Goal: Information Seeking & Learning: Learn about a topic

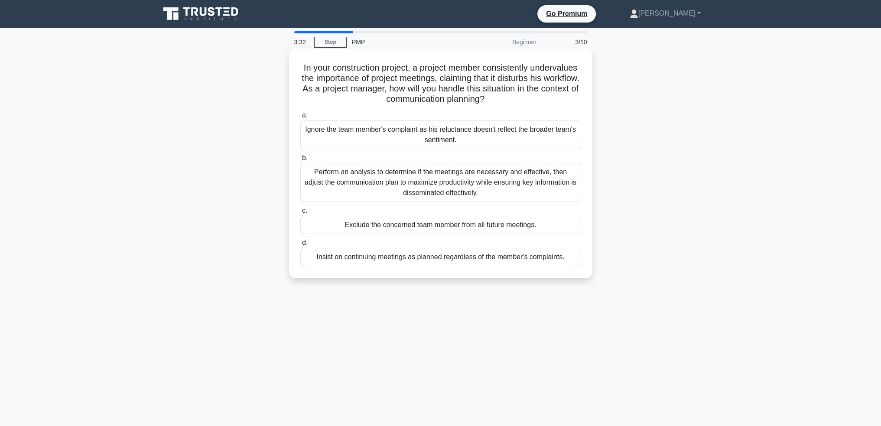
click at [550, 174] on div "Perform an analysis to determine if the meetings are necessary and effective, t…" at bounding box center [440, 182] width 281 height 39
click at [300, 161] on input "b. Perform an analysis to determine if the meetings are necessary and effective…" at bounding box center [300, 158] width 0 height 6
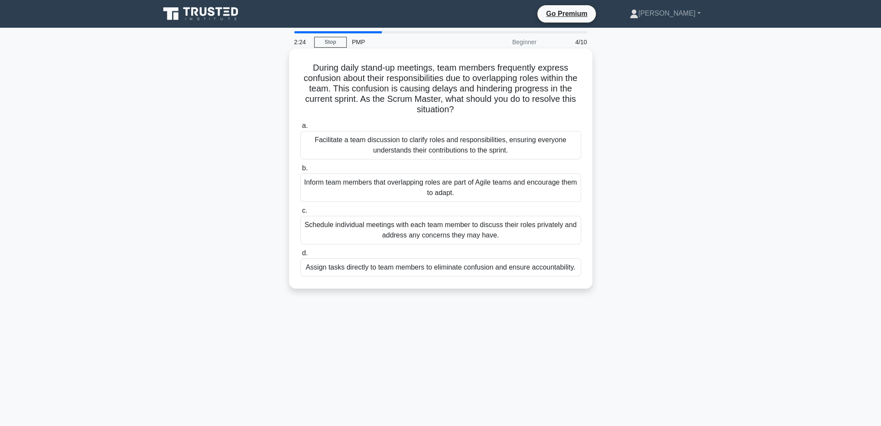
click at [542, 145] on div "Facilitate a team discussion to clarify roles and responsibilities, ensuring ev…" at bounding box center [440, 145] width 281 height 29
click at [300, 129] on input "a. Facilitate a team discussion to clarify roles and responsibilities, ensuring…" at bounding box center [300, 126] width 0 height 6
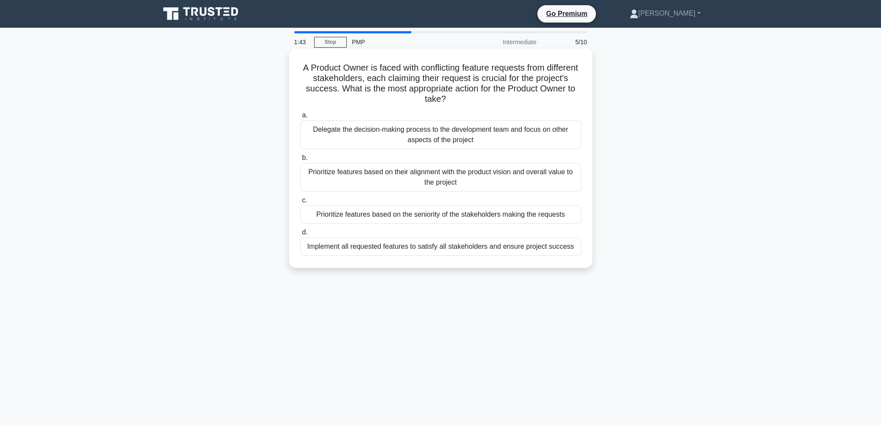
click at [510, 178] on div "Prioritize features based on their alignment with the product vision and overal…" at bounding box center [440, 177] width 281 height 29
click at [300, 161] on input "b. Prioritize features based on their alignment with the product vision and ove…" at bounding box center [300, 158] width 0 height 6
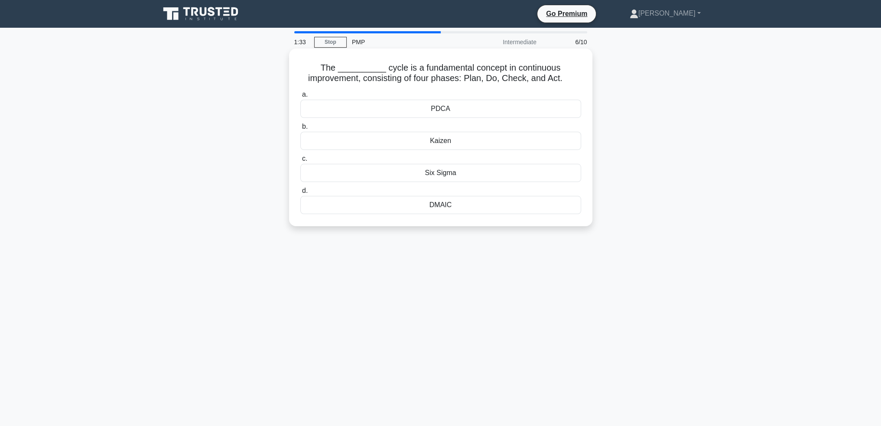
click at [465, 108] on div "PDCA" at bounding box center [440, 109] width 281 height 18
click at [300, 98] on input "a. PDCA" at bounding box center [300, 95] width 0 height 6
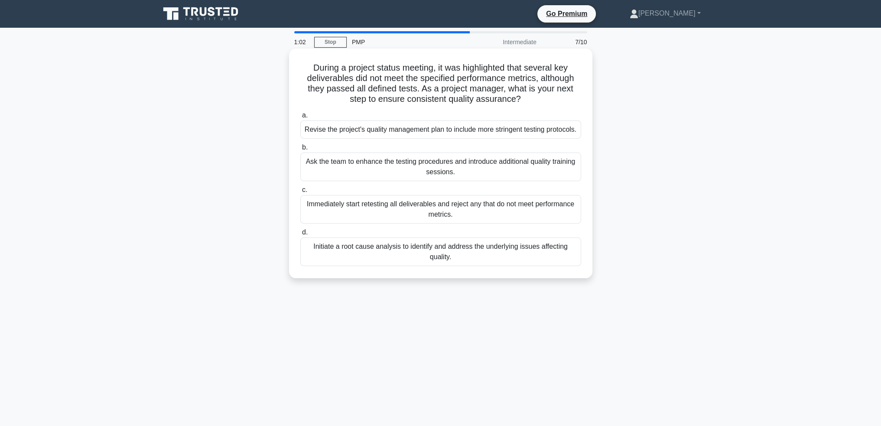
click at [548, 262] on div "Initiate a root cause analysis to identify and address the underlying issues af…" at bounding box center [440, 252] width 281 height 29
click at [300, 235] on input "d. Initiate a root cause analysis to identify and address the underlying issues…" at bounding box center [300, 233] width 0 height 6
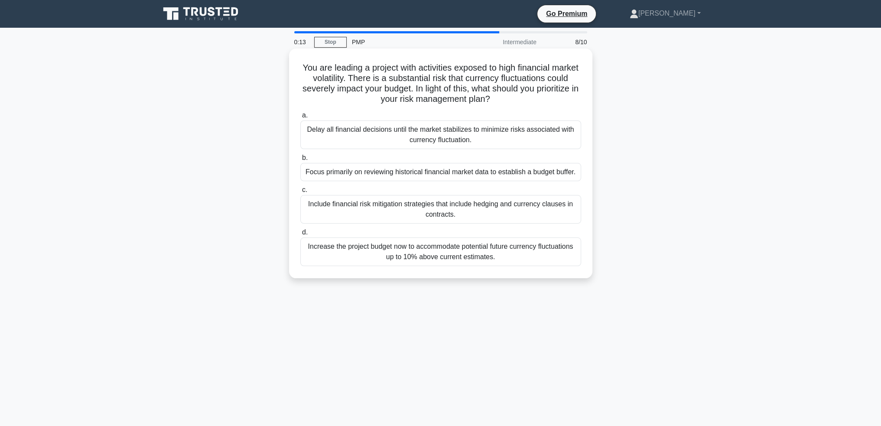
click at [536, 213] on div "Include financial risk mitigation strategies that include hedging and currency …" at bounding box center [440, 209] width 281 height 29
click at [300, 193] on input "c. Include financial risk mitigation strategies that include hedging and curren…" at bounding box center [300, 190] width 0 height 6
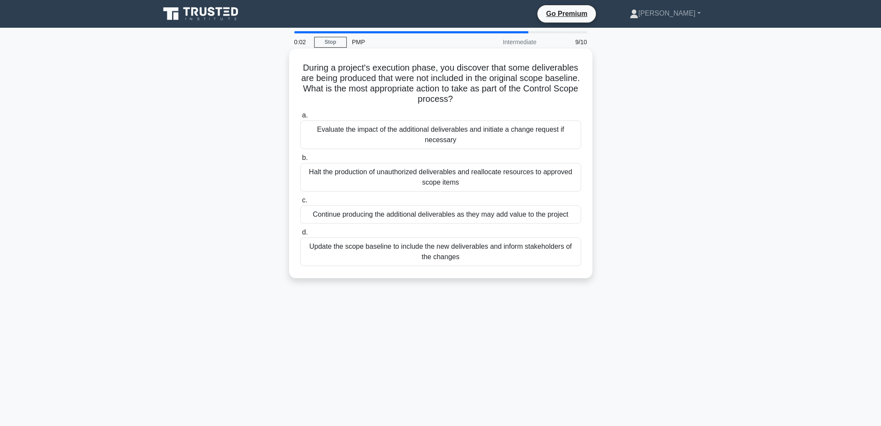
click at [501, 139] on div "Evaluate the impact of the additional deliverables and initiate a change reques…" at bounding box center [440, 135] width 281 height 29
click at [300, 118] on input "a. Evaluate the impact of the additional deliverables and initiate a change req…" at bounding box center [300, 116] width 0 height 6
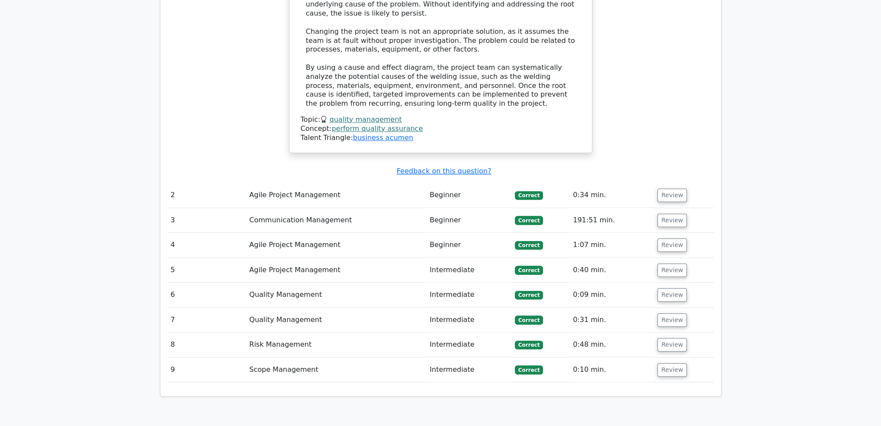
scroll to position [997, 0]
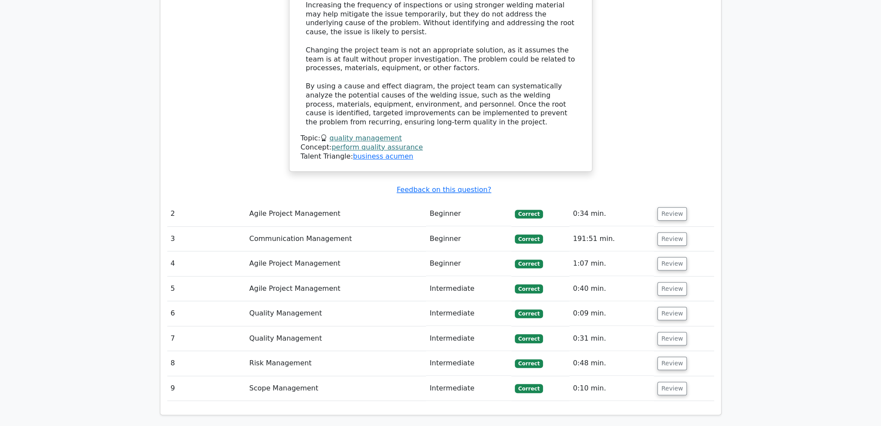
click at [671, 376] on td "Review" at bounding box center [684, 388] width 60 height 25
click at [671, 382] on button "Review" at bounding box center [672, 388] width 29 height 13
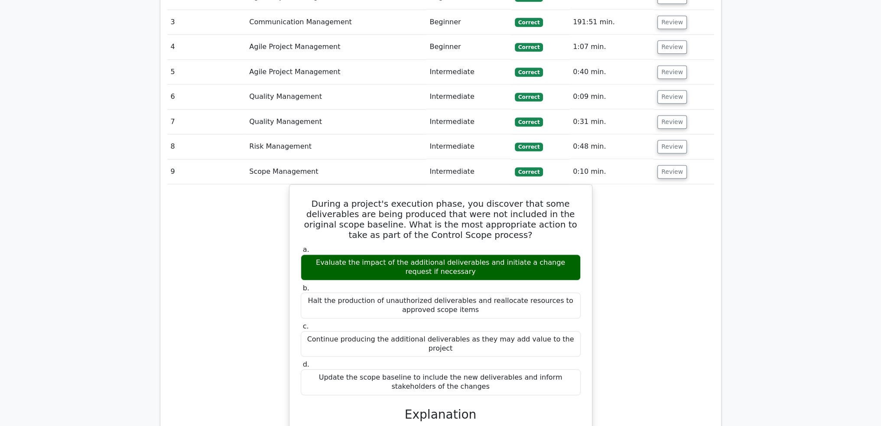
scroll to position [1170, 0]
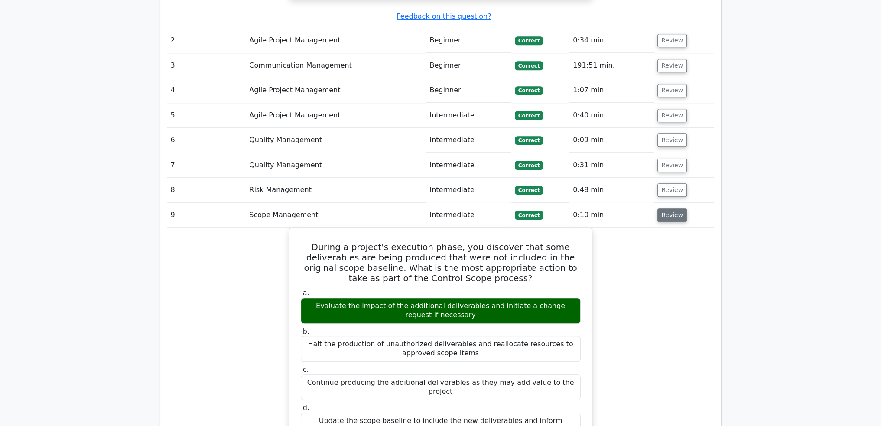
click at [673, 209] on button "Review" at bounding box center [672, 215] width 29 height 13
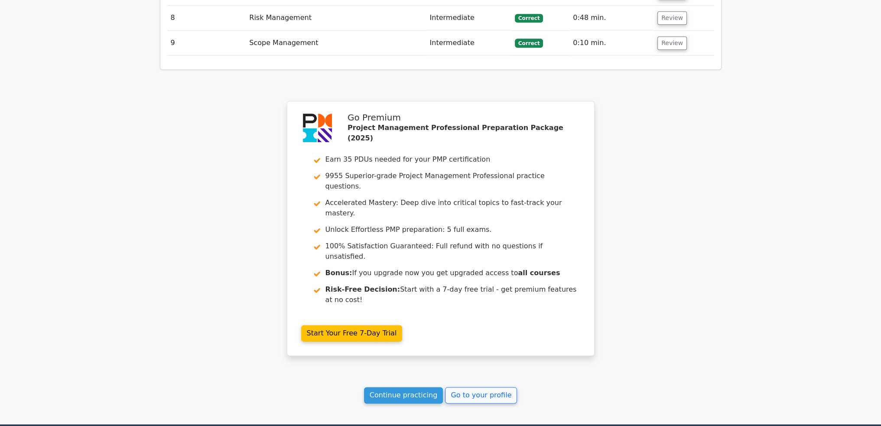
scroll to position [1346, 0]
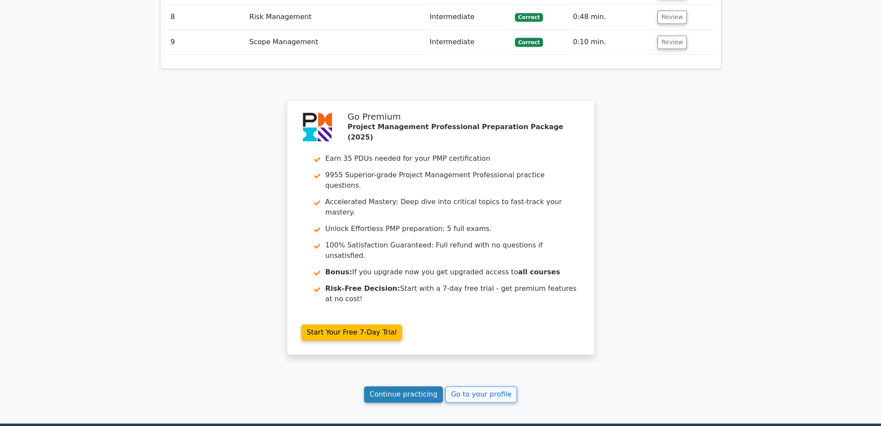
click at [400, 386] on link "Continue practicing" at bounding box center [403, 394] width 79 height 16
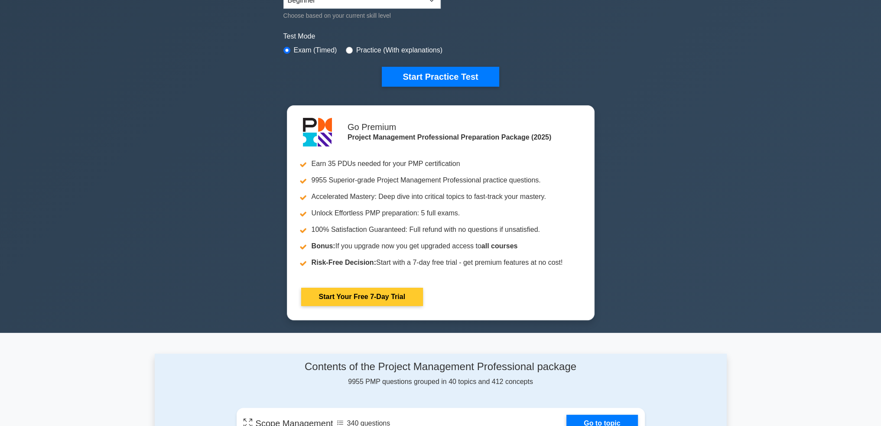
scroll to position [173, 0]
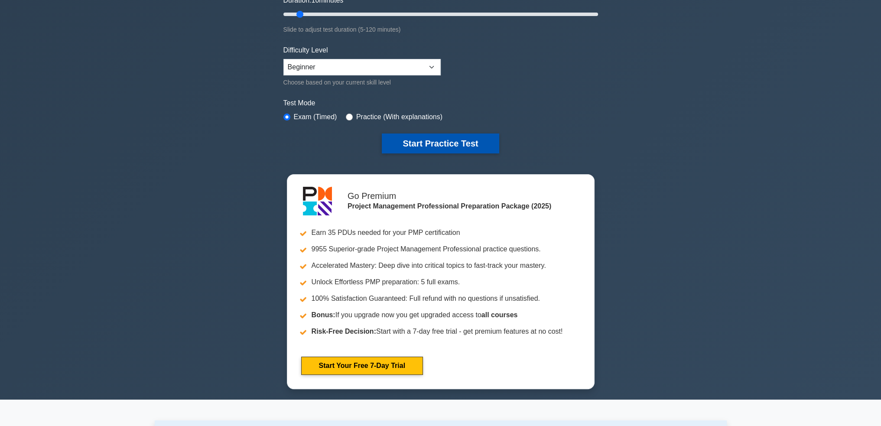
click at [428, 149] on button "Start Practice Test" at bounding box center [440, 144] width 117 height 20
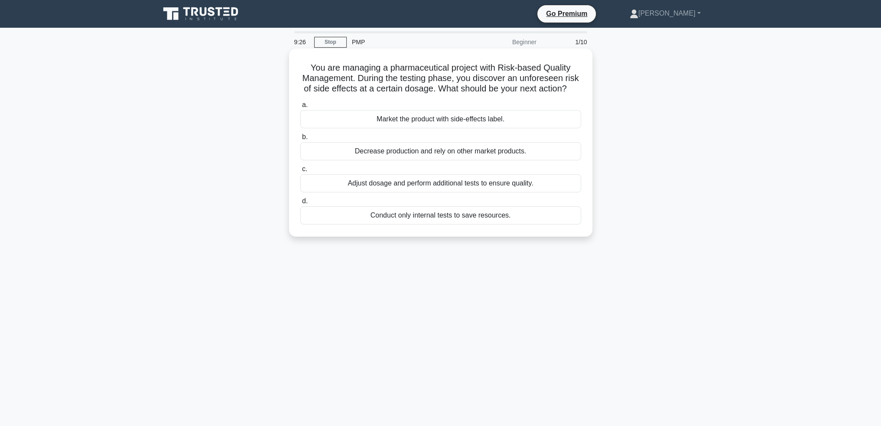
click at [516, 192] on div "Adjust dosage and perform additional tests to ensure quality." at bounding box center [440, 183] width 281 height 18
click at [300, 172] on input "c. Adjust dosage and perform additional tests to ensure quality." at bounding box center [300, 169] width 0 height 6
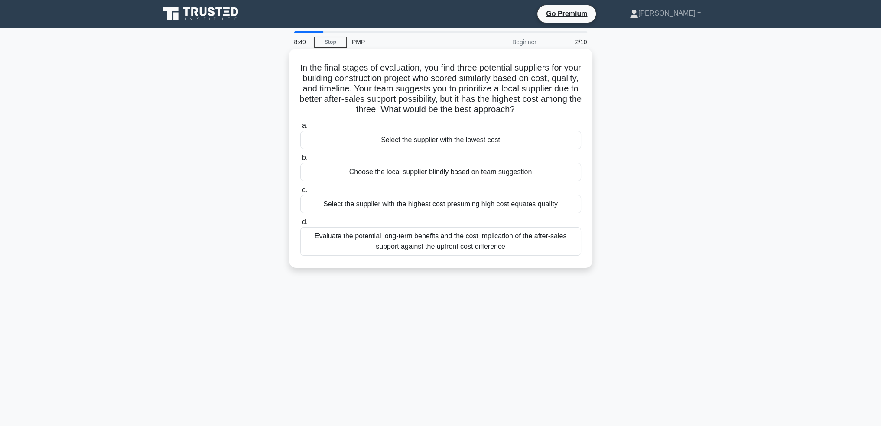
click at [512, 248] on div "Evaluate the potential long-term benefits and the cost implication of the after…" at bounding box center [440, 241] width 281 height 29
click at [300, 225] on input "d. Evaluate the potential long-term benefits and the cost implication of the af…" at bounding box center [300, 222] width 0 height 6
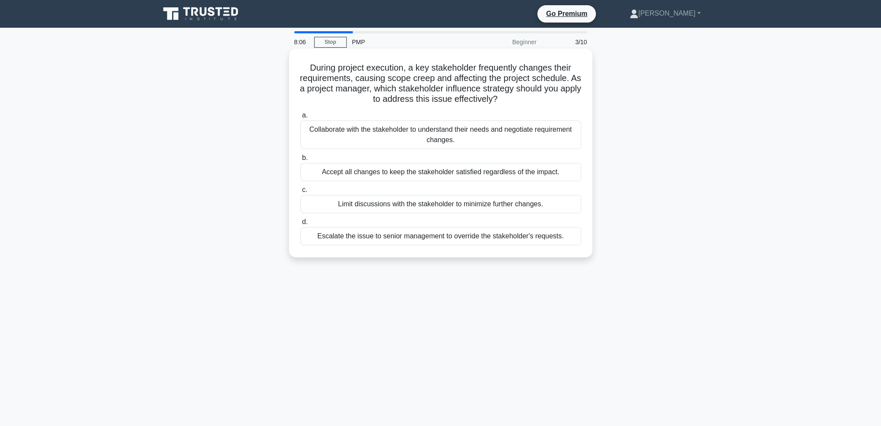
click at [428, 135] on div "Collaborate with the stakeholder to understand their needs and negotiate requir…" at bounding box center [440, 135] width 281 height 29
click at [300, 118] on input "a. Collaborate with the stakeholder to understand their needs and negotiate req…" at bounding box center [300, 116] width 0 height 6
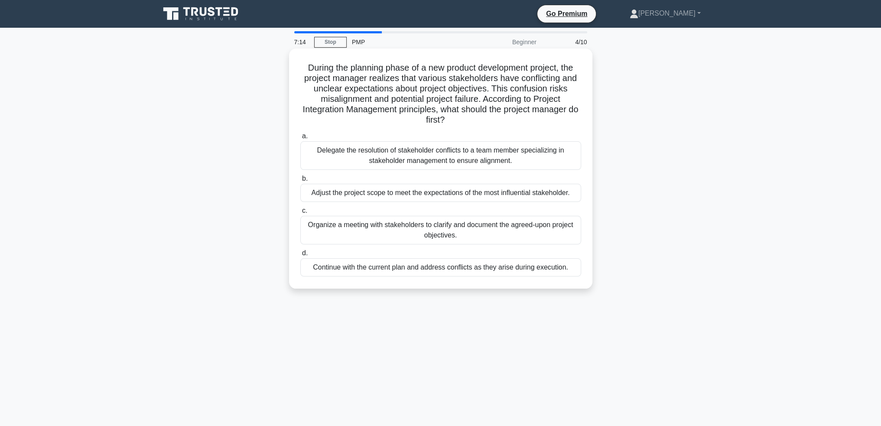
click at [560, 230] on div "Organize a meeting with stakeholders to clarify and document the agreed-upon pr…" at bounding box center [440, 230] width 281 height 29
click at [300, 214] on input "c. Organize a meeting with stakeholders to clarify and document the agreed-upon…" at bounding box center [300, 211] width 0 height 6
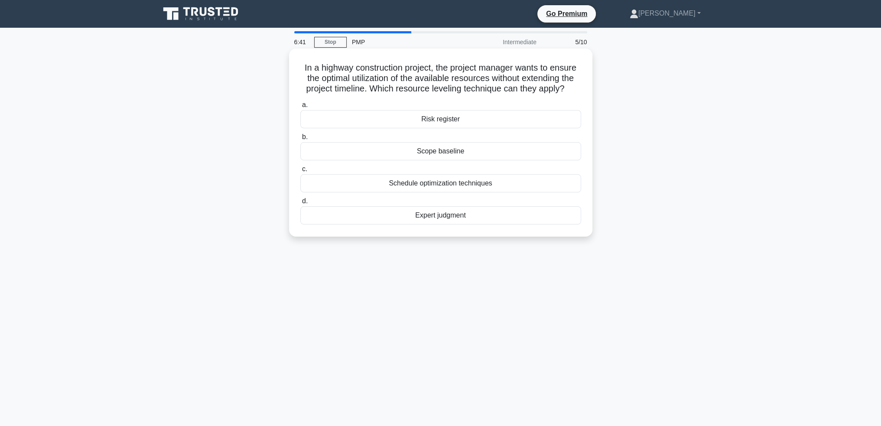
click at [513, 184] on div "Schedule optimization techniques" at bounding box center [440, 183] width 281 height 18
click at [300, 172] on input "c. Schedule optimization techniques" at bounding box center [300, 169] width 0 height 6
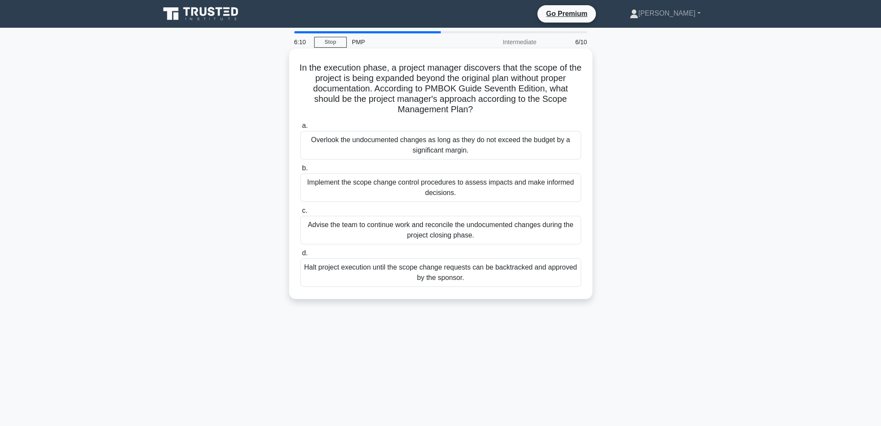
click at [492, 186] on div "Implement the scope change control procedures to assess impacts and make inform…" at bounding box center [440, 187] width 281 height 29
click at [300, 171] on input "b. Implement the scope change control procedures to assess impacts and make inf…" at bounding box center [300, 169] width 0 height 6
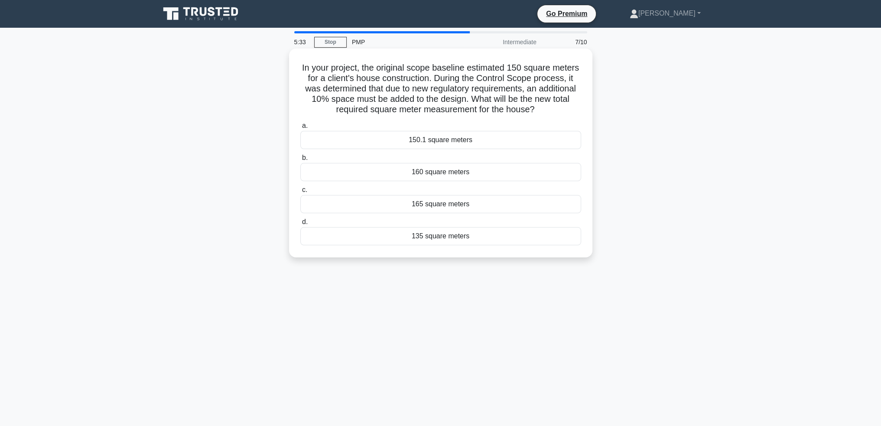
click at [509, 206] on div "165 square meters" at bounding box center [440, 204] width 281 height 18
click at [300, 193] on input "c. 165 square meters" at bounding box center [300, 190] width 0 height 6
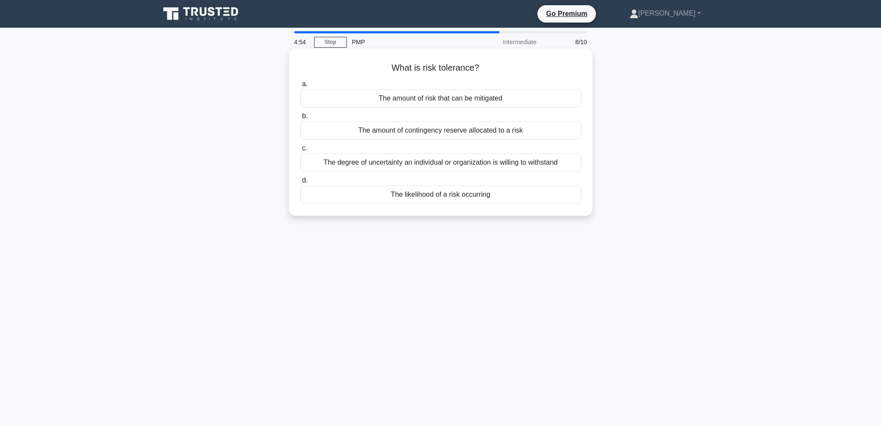
click at [492, 158] on div "The degree of uncertainty an individual or organization is willing to withstand" at bounding box center [440, 162] width 281 height 18
click at [300, 151] on input "c. The degree of uncertainty an individual or organization is willing to withst…" at bounding box center [300, 149] width 0 height 6
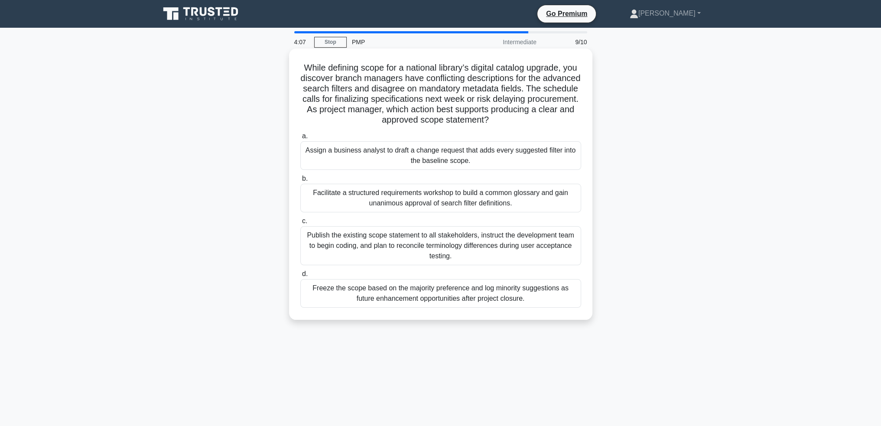
click at [464, 197] on div "Facilitate a structured requirements workshop to build a common glossary and ga…" at bounding box center [440, 198] width 281 height 29
click at [300, 182] on input "b. Facilitate a structured requirements workshop to build a common glossary and…" at bounding box center [300, 179] width 0 height 6
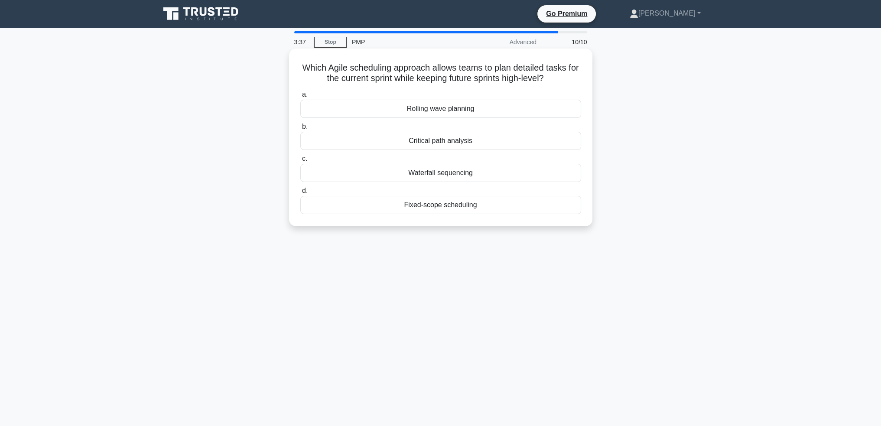
click at [451, 113] on div "Rolling wave planning" at bounding box center [440, 109] width 281 height 18
click at [300, 98] on input "a. Rolling wave planning" at bounding box center [300, 95] width 0 height 6
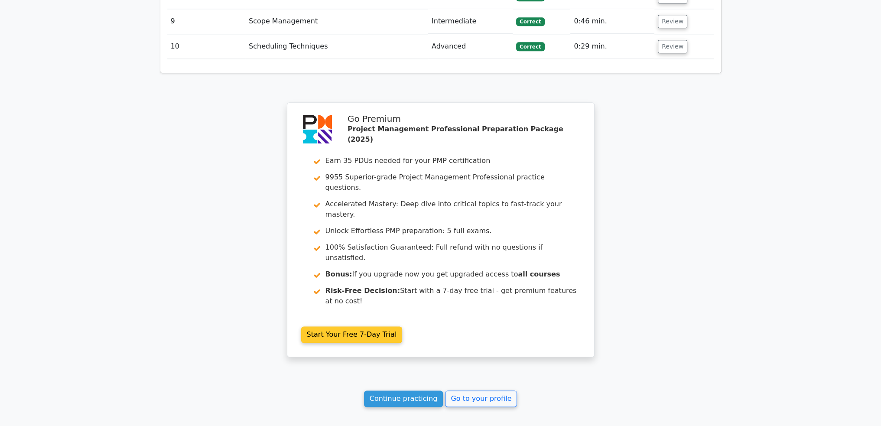
scroll to position [1402, 0]
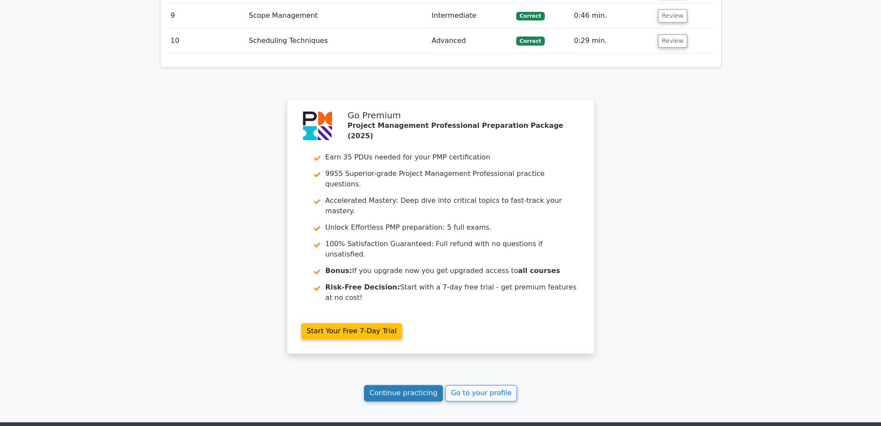
click at [404, 385] on link "Continue practicing" at bounding box center [403, 393] width 79 height 16
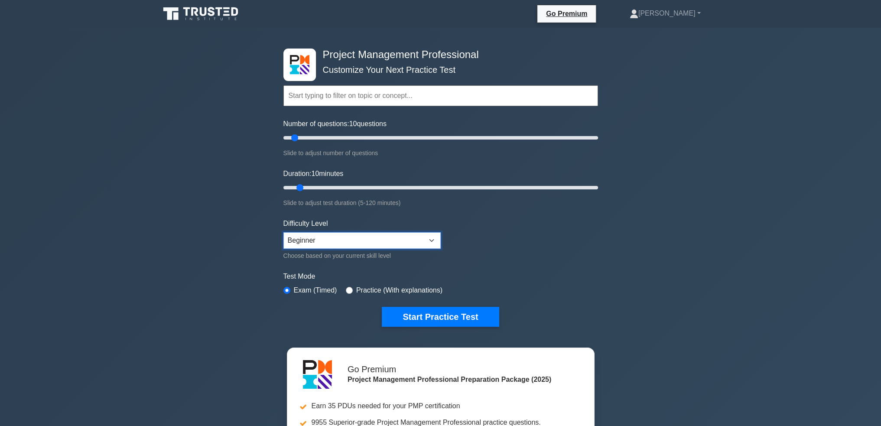
click at [399, 240] on select "Beginner Intermediate Expert" at bounding box center [362, 240] width 157 height 16
select select "intermediate"
click at [284, 232] on select "Beginner Intermediate Expert" at bounding box center [362, 240] width 157 height 16
click at [511, 260] on form "Topics Scope Management Time Management Cost Management Quality Management Risk…" at bounding box center [441, 193] width 315 height 268
drag, startPoint x: 300, startPoint y: 186, endPoint x: 350, endPoint y: 185, distance: 49.9
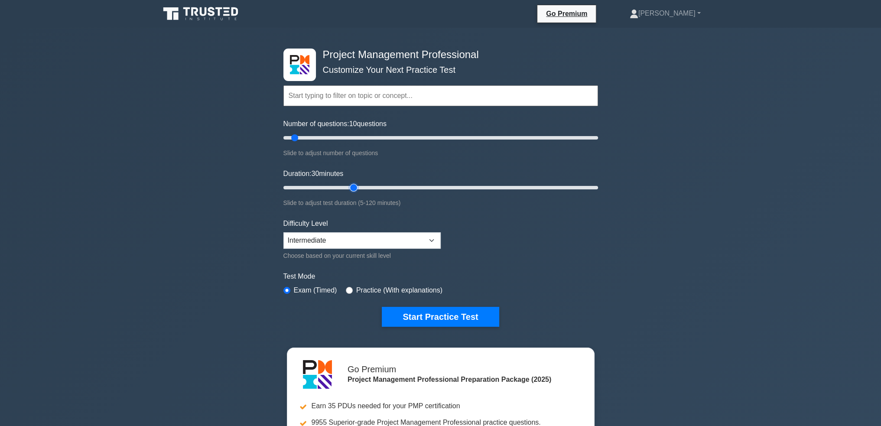
type input "30"
click at [350, 185] on input "Duration: 30 minutes" at bounding box center [441, 188] width 315 height 10
click at [424, 312] on button "Start Practice Test" at bounding box center [440, 317] width 117 height 20
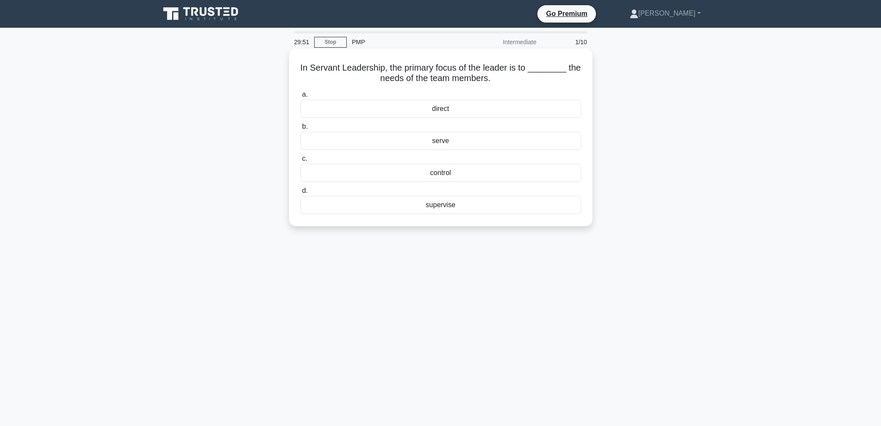
click at [465, 141] on div "serve" at bounding box center [440, 141] width 281 height 18
click at [300, 130] on input "b. serve" at bounding box center [300, 127] width 0 height 6
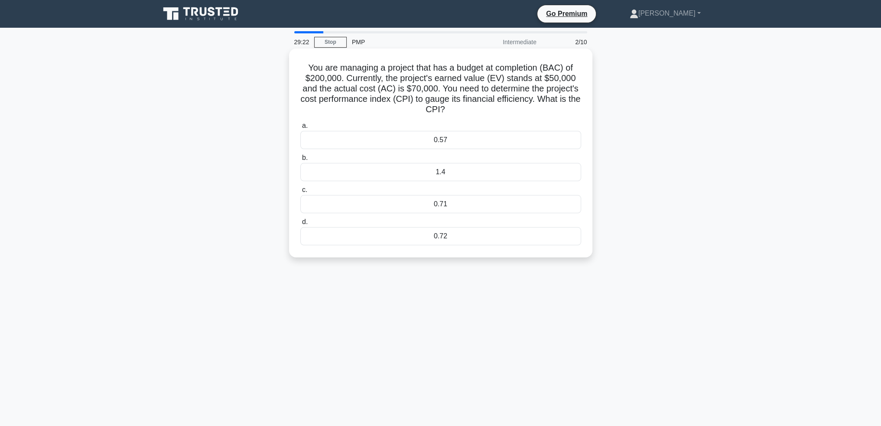
click at [455, 202] on div "0.71" at bounding box center [440, 204] width 281 height 18
click at [300, 193] on input "c. 0.71" at bounding box center [300, 190] width 0 height 6
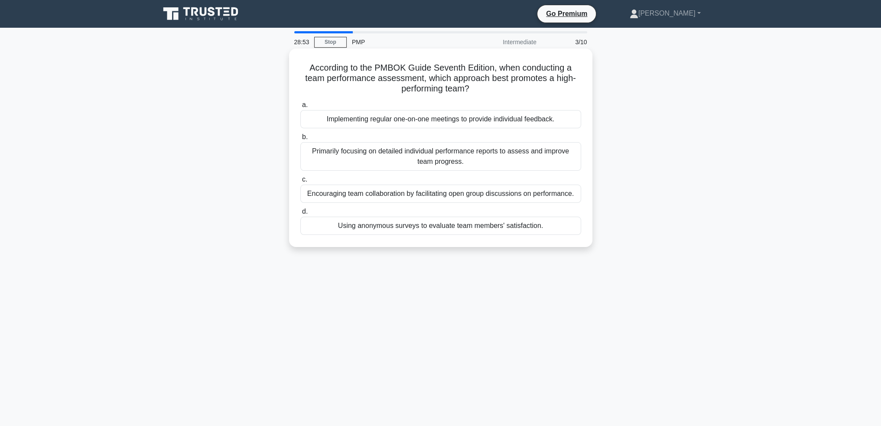
click at [507, 196] on div "Encouraging team collaboration by facilitating open group discussions on perfor…" at bounding box center [440, 194] width 281 height 18
click at [300, 183] on input "c. Encouraging team collaboration by facilitating open group discussions on per…" at bounding box center [300, 180] width 0 height 6
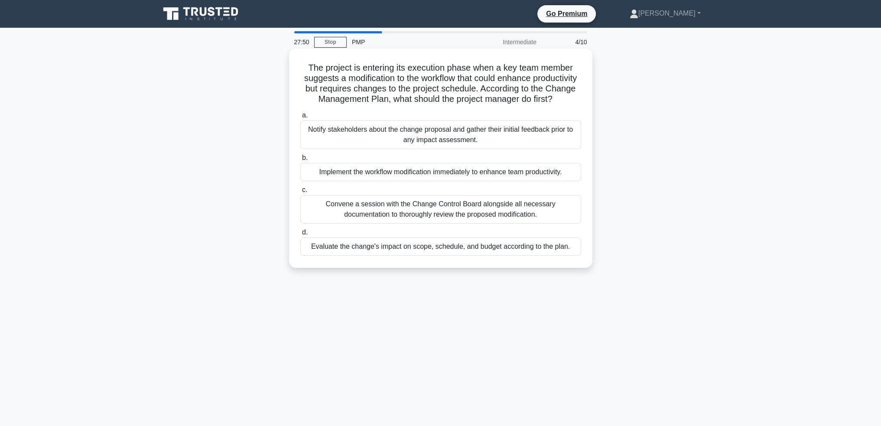
click at [534, 256] on div "Evaluate the change's impact on scope, schedule, and budget according to the pl…" at bounding box center [440, 247] width 281 height 18
click at [300, 235] on input "d. Evaluate the change's impact on scope, schedule, and budget according to the…" at bounding box center [300, 233] width 0 height 6
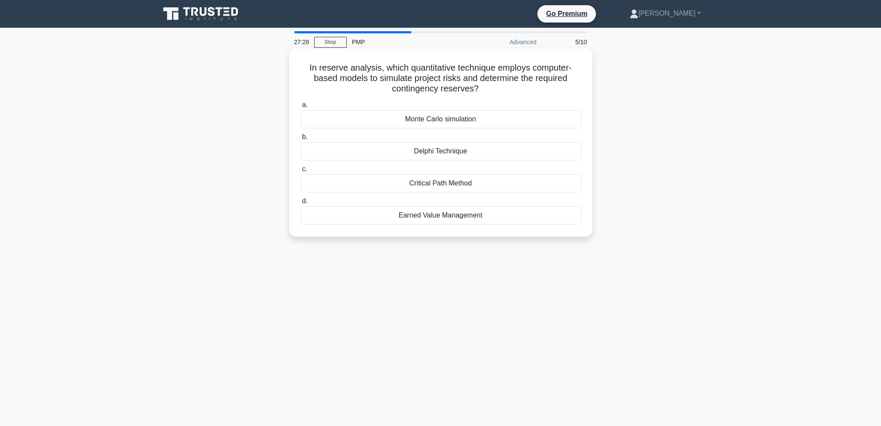
click at [437, 120] on div "Monte Carlo simulation" at bounding box center [440, 119] width 281 height 18
click at [300, 108] on input "a. Monte Carlo simulation" at bounding box center [300, 105] width 0 height 6
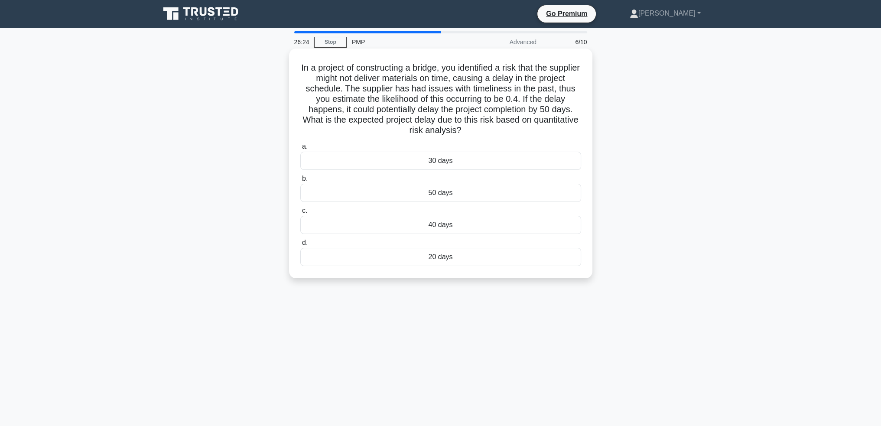
click at [480, 256] on div "20 days" at bounding box center [440, 257] width 281 height 18
click at [300, 246] on input "d. 20 days" at bounding box center [300, 243] width 0 height 6
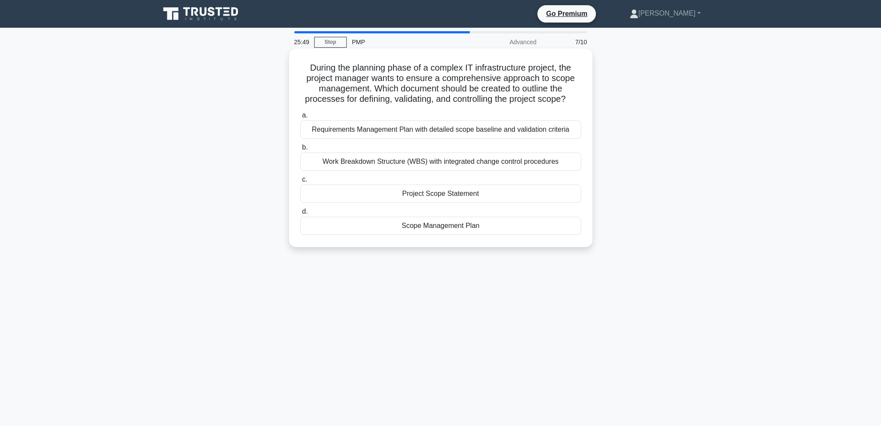
click at [571, 81] on h5 "During the planning phase of a complex IT infrastructure project, the project m…" at bounding box center [441, 83] width 283 height 42
click at [512, 192] on div "Project Scope Statement" at bounding box center [440, 194] width 281 height 18
click at [300, 183] on input "c. Project Scope Statement" at bounding box center [300, 180] width 0 height 6
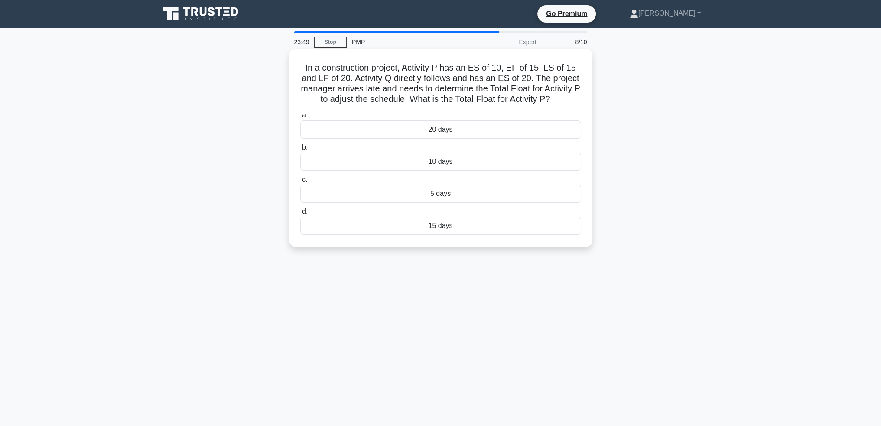
click at [463, 160] on div "10 days" at bounding box center [440, 162] width 281 height 18
click at [300, 150] on input "b. 10 days" at bounding box center [300, 148] width 0 height 6
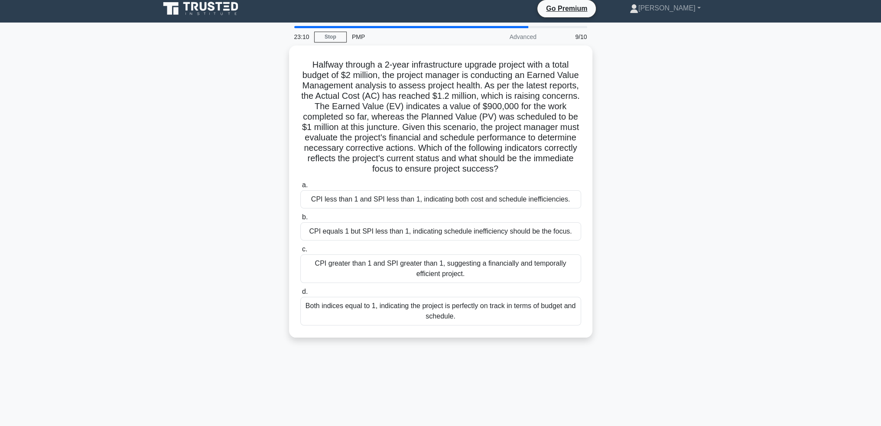
scroll to position [42, 0]
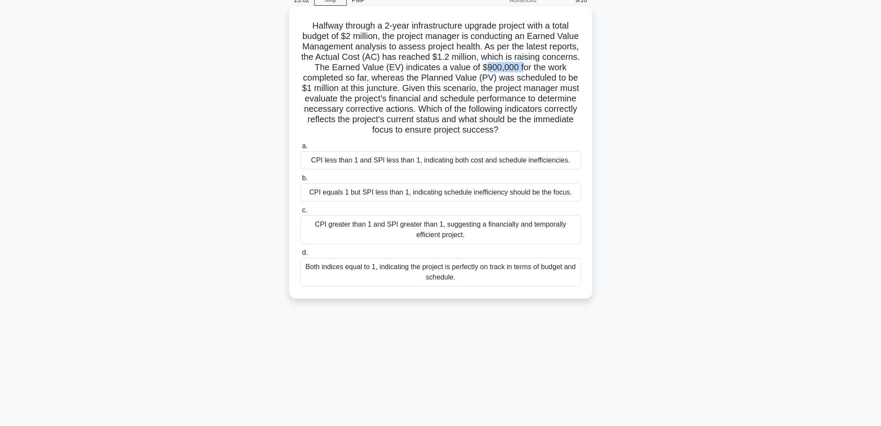
drag, startPoint x: 518, startPoint y: 68, endPoint x: 554, endPoint y: 68, distance: 36.4
click at [554, 68] on h5 "Halfway through a 2-year infrastructure upgrade project with a total budget of …" at bounding box center [441, 77] width 283 height 115
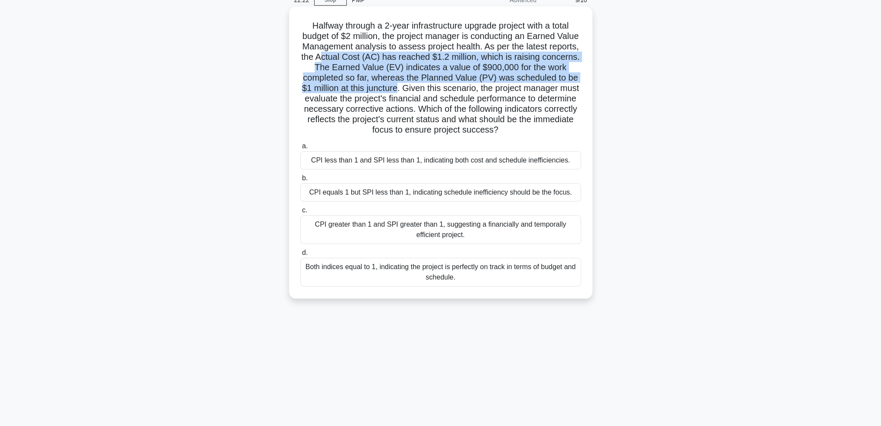
drag, startPoint x: 356, startPoint y: 53, endPoint x: 439, endPoint y: 88, distance: 90.0
click at [439, 88] on h5 "Halfway through a 2-year infrastructure upgrade project with a total budget of …" at bounding box center [441, 77] width 283 height 115
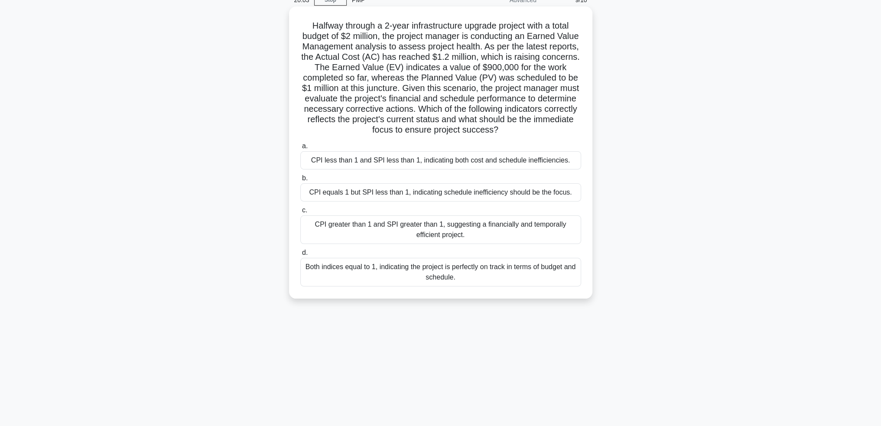
click at [513, 153] on div "CPI less than 1 and SPI less than 1, indicating both cost and schedule ineffici…" at bounding box center [440, 160] width 281 height 18
click at [300, 149] on input "a. CPI less than 1 and SPI less than 1, indicating both cost and schedule ineff…" at bounding box center [300, 146] width 0 height 6
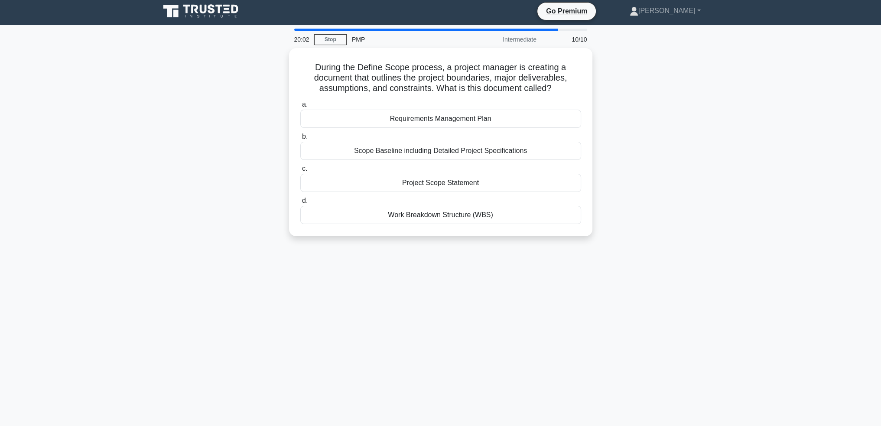
scroll to position [0, 0]
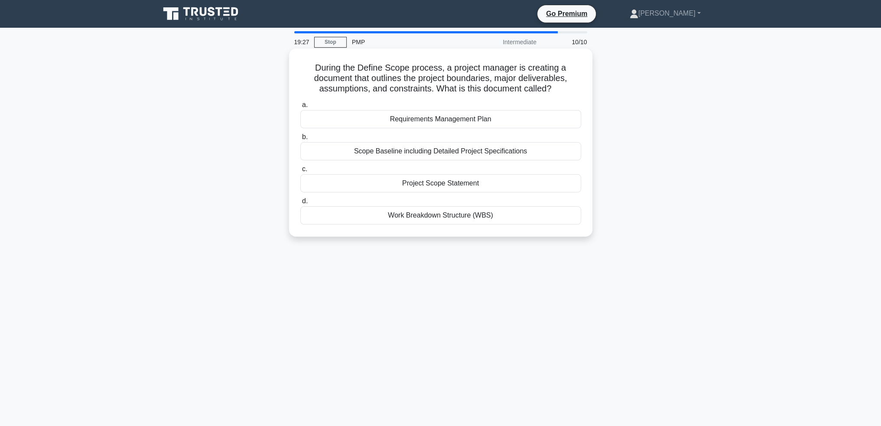
click at [532, 185] on div "Project Scope Statement" at bounding box center [440, 183] width 281 height 18
click at [300, 172] on input "c. Project Scope Statement" at bounding box center [300, 169] width 0 height 6
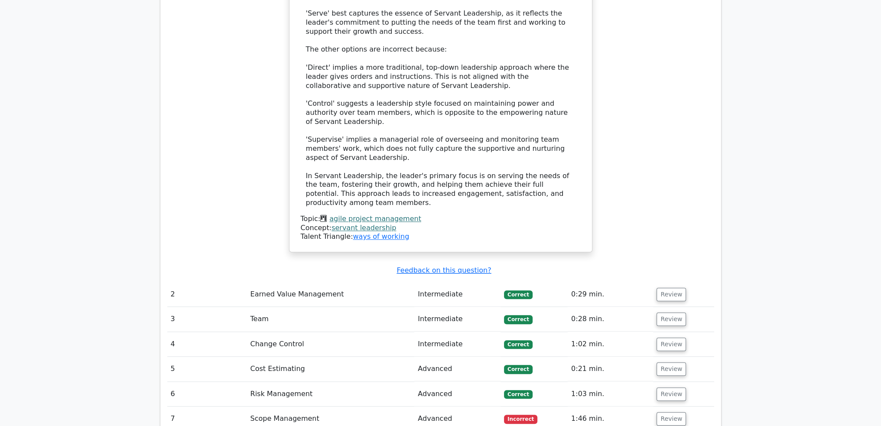
scroll to position [1257, 0]
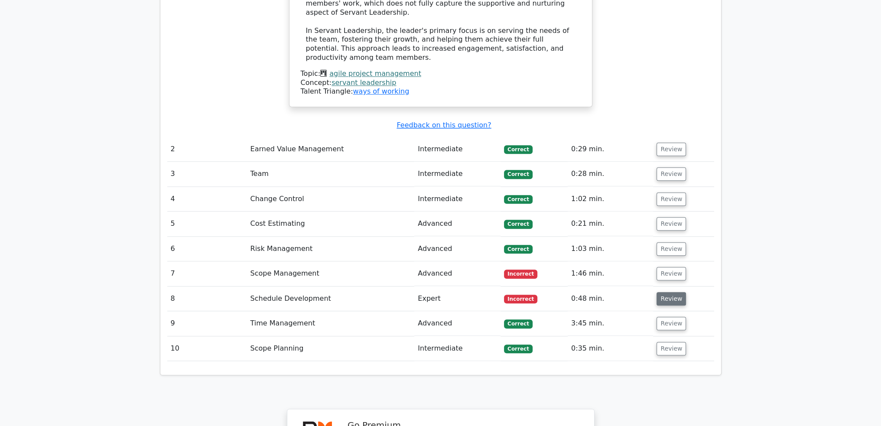
click at [671, 292] on button "Review" at bounding box center [671, 298] width 29 height 13
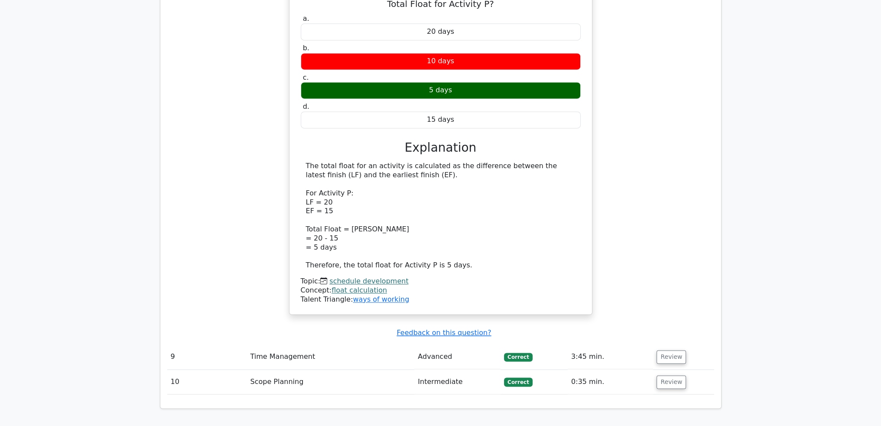
scroll to position [1474, 0]
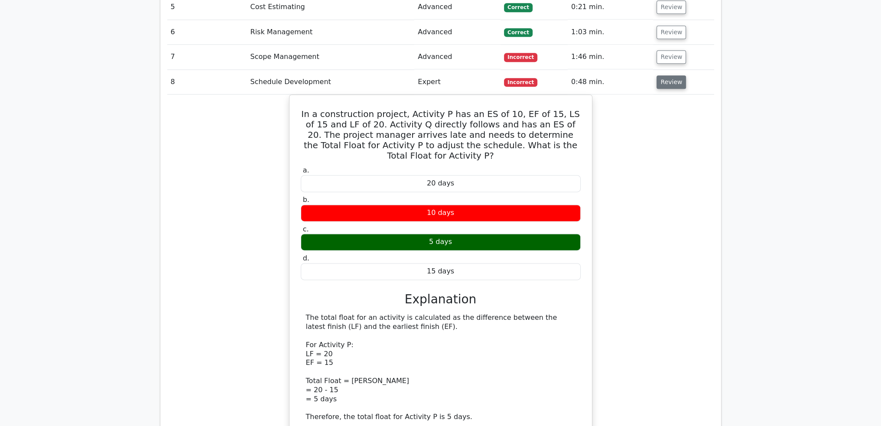
click at [665, 75] on button "Review" at bounding box center [671, 81] width 29 height 13
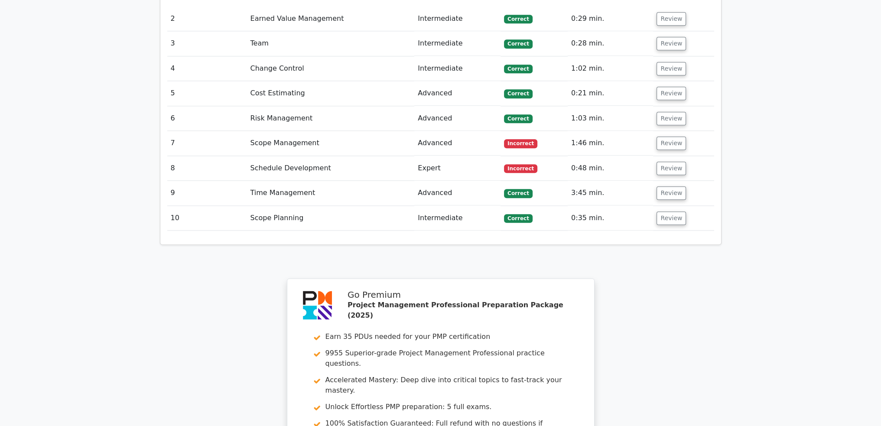
scroll to position [1387, 0]
click at [669, 137] on button "Review" at bounding box center [671, 143] width 29 height 13
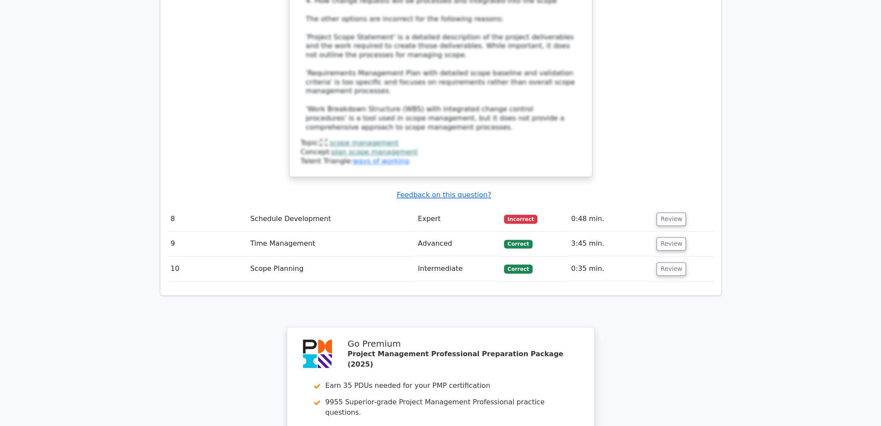
scroll to position [1994, 0]
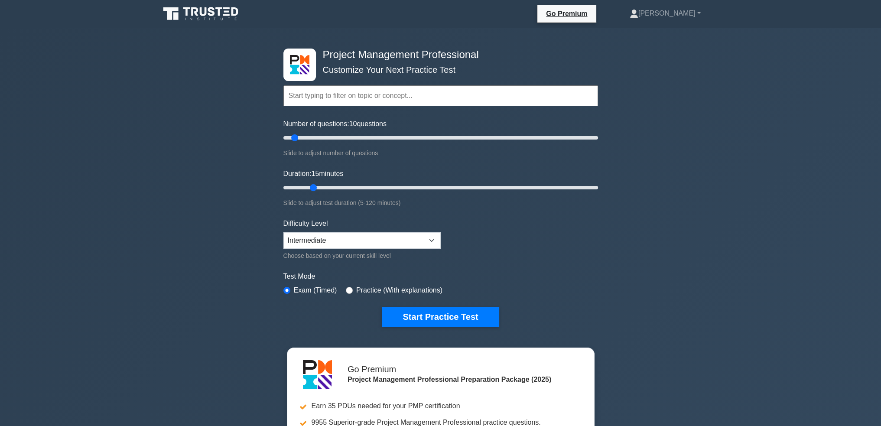
drag, startPoint x: 299, startPoint y: 187, endPoint x: 332, endPoint y: 190, distance: 33.6
type input "15"
click at [316, 187] on input "Duration: 15 minutes" at bounding box center [441, 188] width 315 height 10
click at [448, 320] on button "Start Practice Test" at bounding box center [440, 317] width 117 height 20
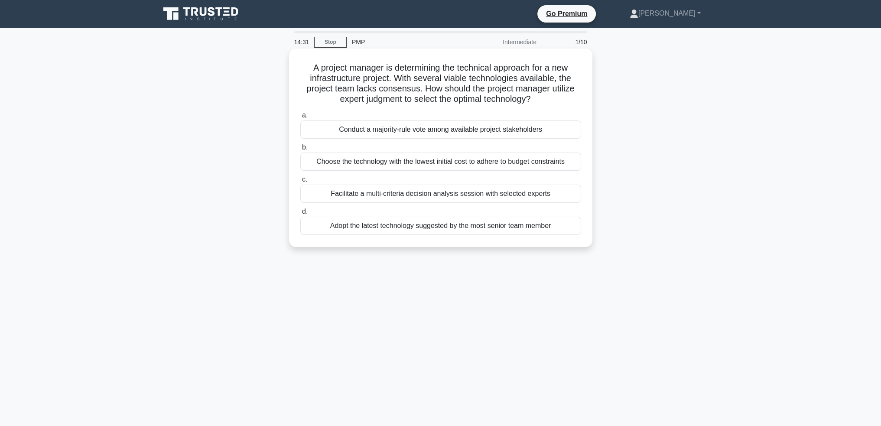
click at [512, 192] on div "Facilitate a multi-criteria decision analysis session with selected experts" at bounding box center [440, 194] width 281 height 18
click at [300, 183] on input "c. Facilitate a multi-criteria decision analysis session with selected experts" at bounding box center [300, 180] width 0 height 6
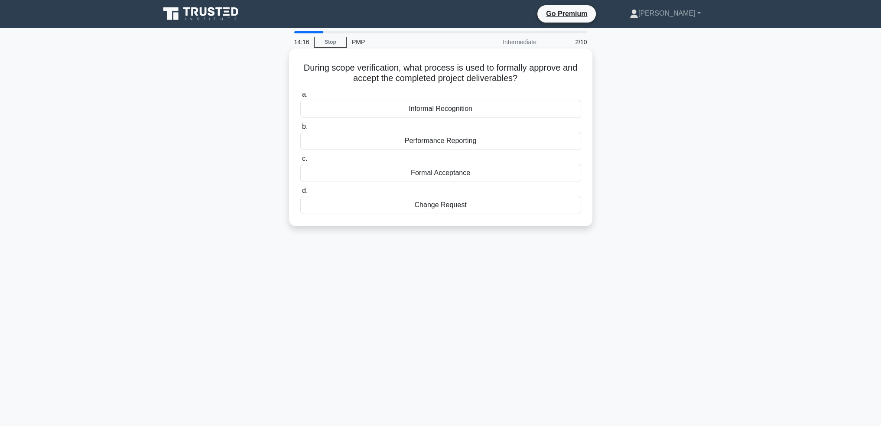
click at [543, 173] on div "Formal Acceptance" at bounding box center [440, 173] width 281 height 18
click at [300, 162] on input "c. Formal Acceptance" at bounding box center [300, 159] width 0 height 6
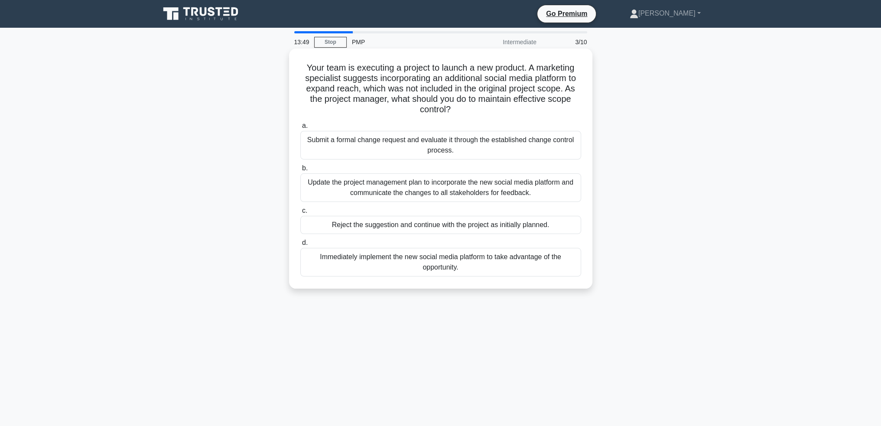
click at [471, 137] on div "Submit a formal change request and evaluate it through the established change c…" at bounding box center [440, 145] width 281 height 29
click at [300, 129] on input "a. Submit a formal change request and evaluate it through the established chang…" at bounding box center [300, 126] width 0 height 6
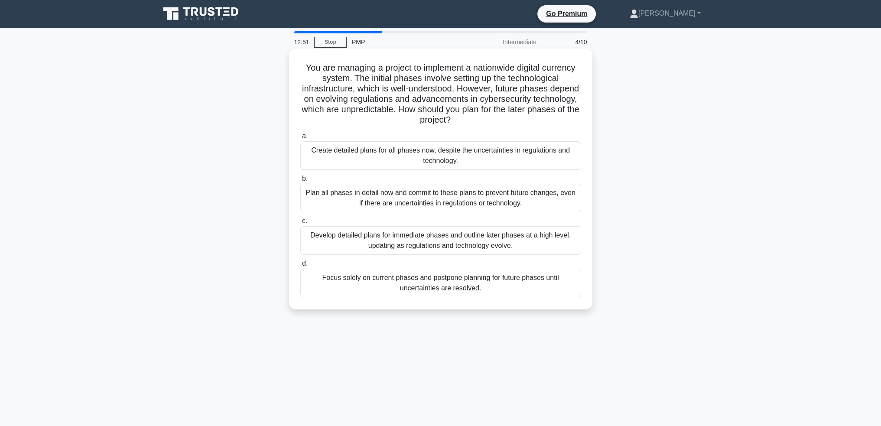
click at [424, 240] on div "Develop detailed plans for immediate phases and outline later phases at a high …" at bounding box center [440, 240] width 281 height 29
click at [559, 245] on div "Develop detailed plans for immediate phases and outline later phases at a high …" at bounding box center [440, 240] width 281 height 29
click at [300, 224] on input "c. Develop detailed plans for immediate phases and outline later phases at a hi…" at bounding box center [300, 221] width 0 height 6
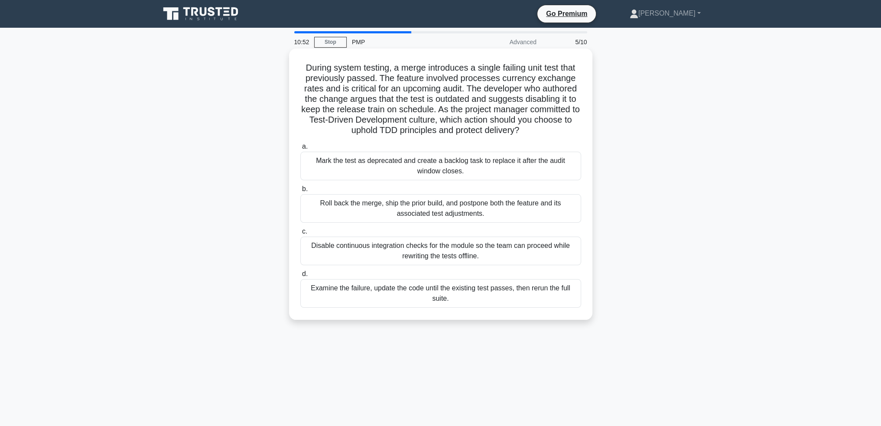
click at [477, 246] on div "Disable continuous integration checks for the module so the team can proceed wh…" at bounding box center [440, 251] width 281 height 29
click at [300, 235] on input "c. Disable continuous integration checks for the module so the team can proceed…" at bounding box center [300, 232] width 0 height 6
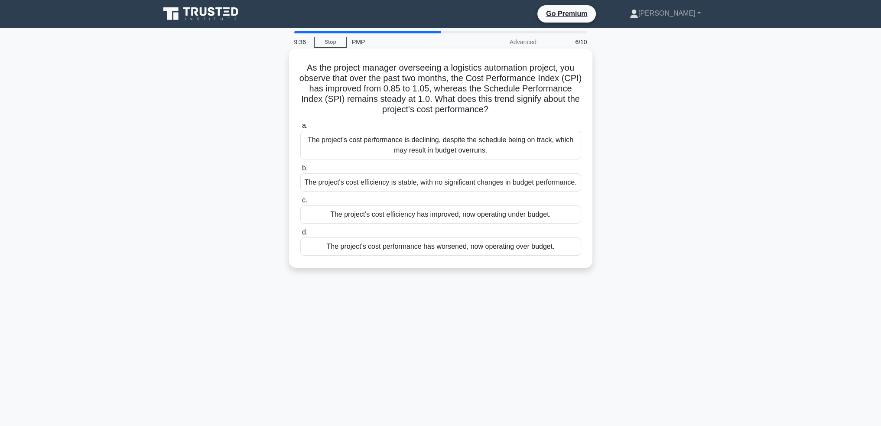
click at [550, 217] on div "The project's cost efficiency has improved, now operating under budget." at bounding box center [440, 214] width 281 height 18
click at [300, 203] on input "c. The project's cost efficiency has improved, now operating under budget." at bounding box center [300, 201] width 0 height 6
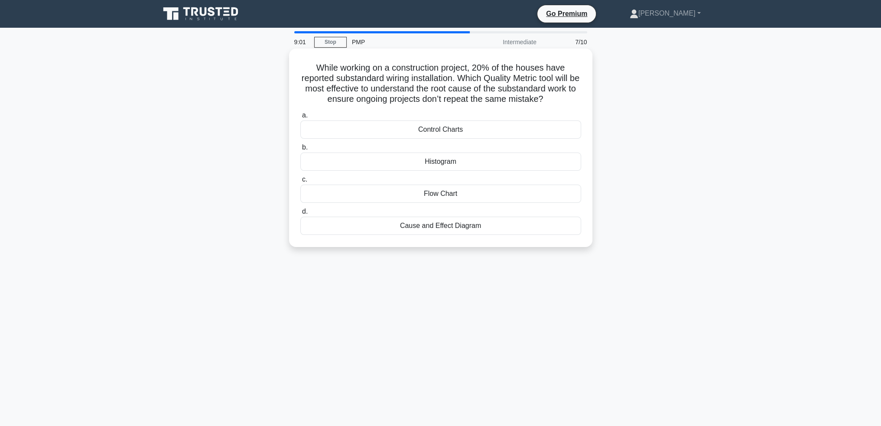
click at [520, 161] on div "Histogram" at bounding box center [440, 162] width 281 height 18
click at [300, 150] on input "b. Histogram" at bounding box center [300, 148] width 0 height 6
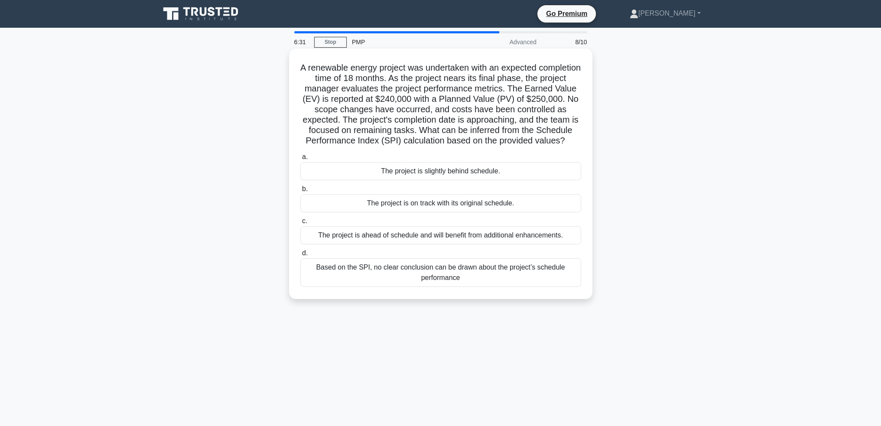
click at [535, 179] on div "The project is slightly behind schedule." at bounding box center [440, 171] width 281 height 18
click at [300, 160] on input "a. The project is slightly behind schedule." at bounding box center [300, 157] width 0 height 6
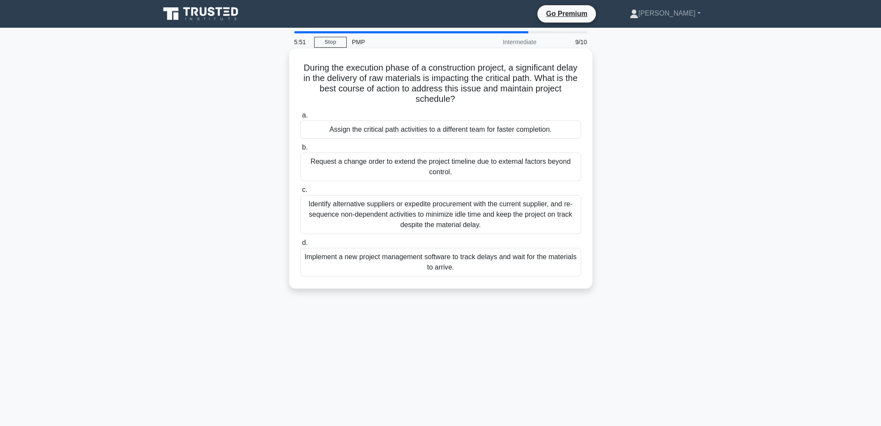
click at [489, 214] on div "Identify alternative suppliers or expedite procurement with the current supplie…" at bounding box center [440, 214] width 281 height 39
click at [300, 193] on input "c. Identify alternative suppliers or expedite procurement with the current supp…" at bounding box center [300, 190] width 0 height 6
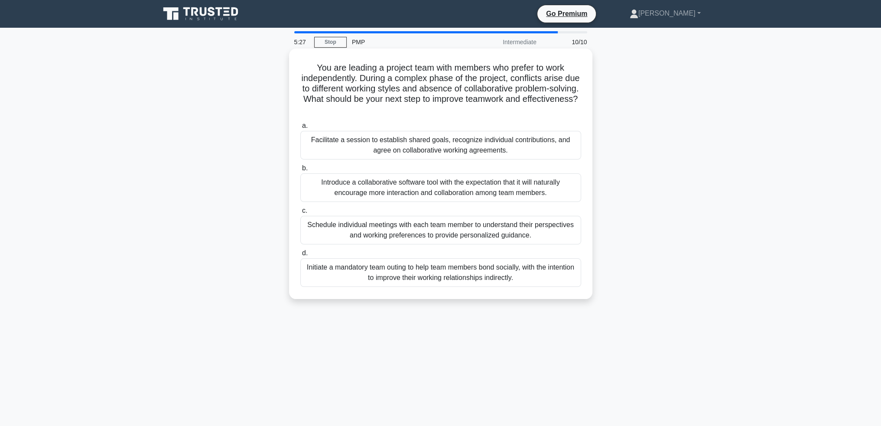
click at [452, 145] on div "Facilitate a session to establish shared goals, recognize individual contributi…" at bounding box center [440, 145] width 281 height 29
click at [300, 129] on input "a. Facilitate a session to establish shared goals, recognize individual contrib…" at bounding box center [300, 126] width 0 height 6
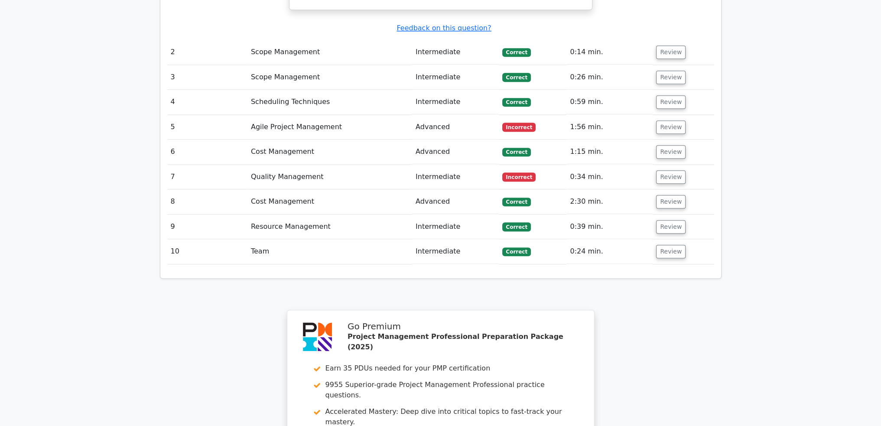
scroll to position [1170, 0]
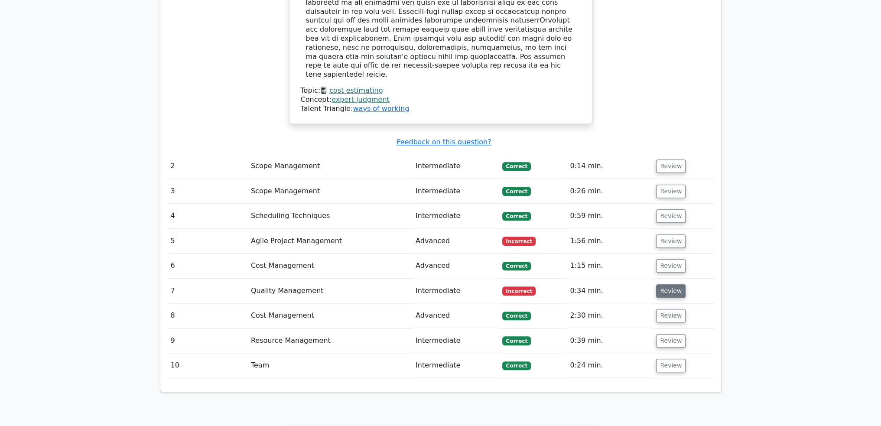
click at [672, 284] on button "Review" at bounding box center [670, 290] width 29 height 13
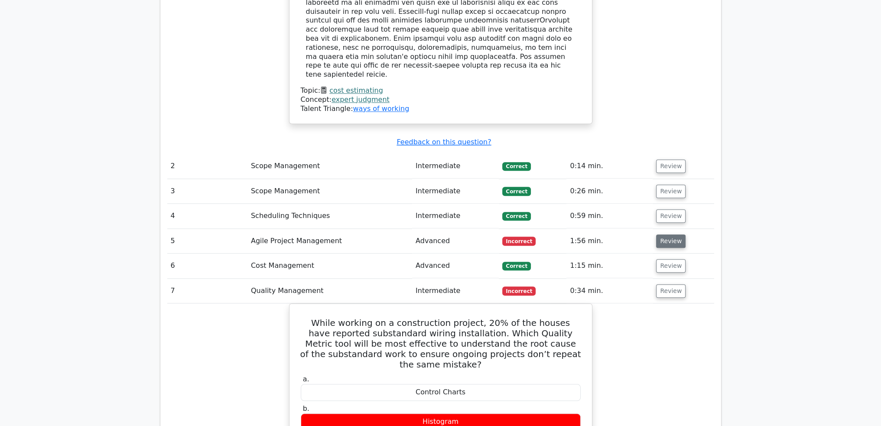
click at [660, 235] on button "Review" at bounding box center [670, 241] width 29 height 13
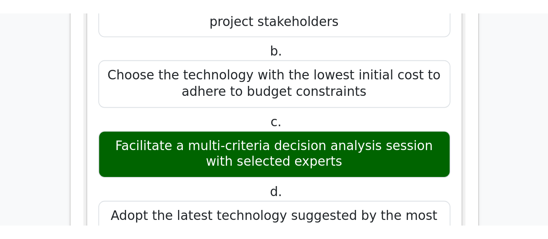
scroll to position [1247, 0]
